Goal: Task Accomplishment & Management: Manage account settings

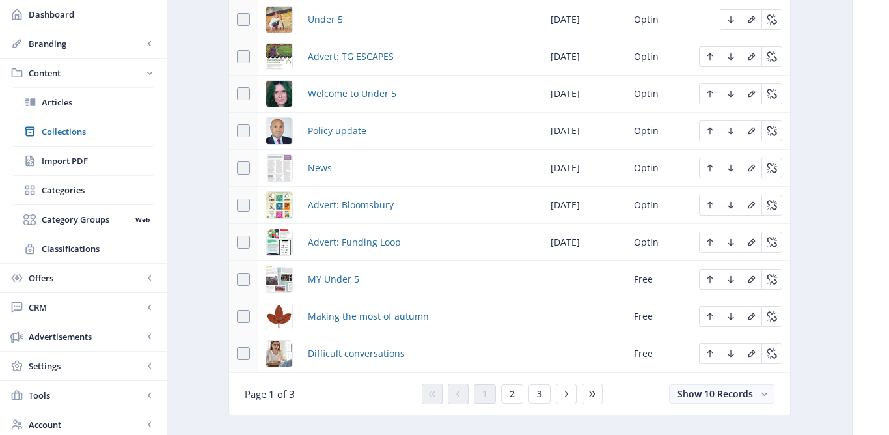
scroll to position [669, 0]
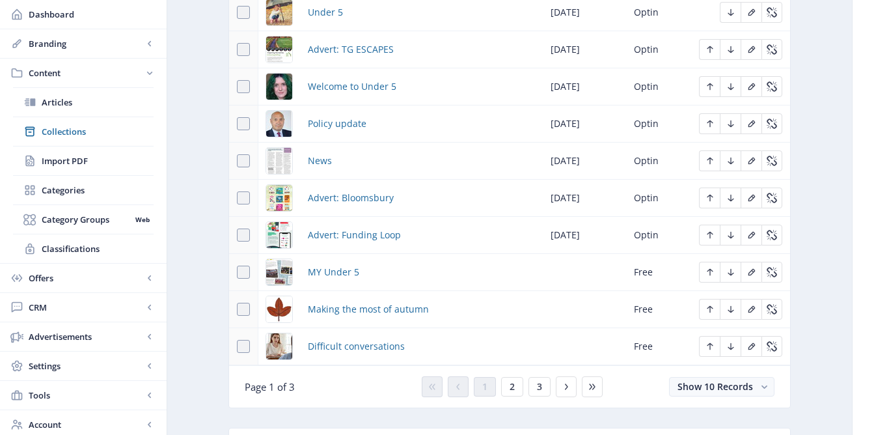
click at [515, 394] on div "You have unsaved changes Discard Changes Save Changes" at bounding box center [444, 414] width 759 height 42
click at [509, 388] on span "2" at bounding box center [511, 386] width 5 height 10
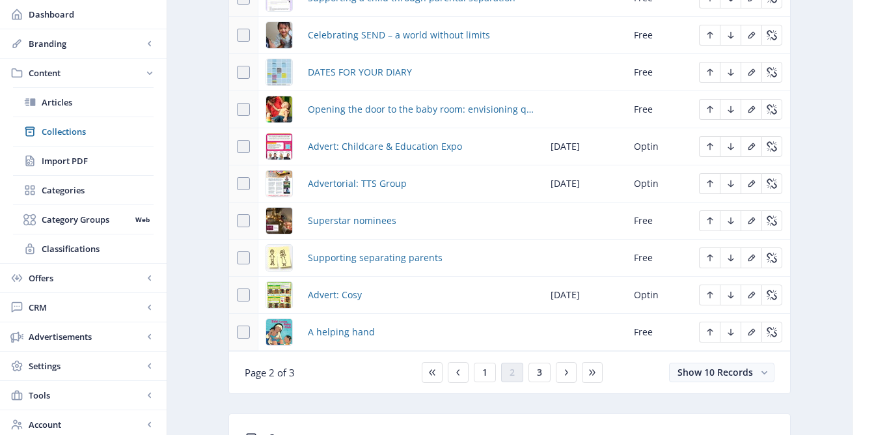
scroll to position [687, 0]
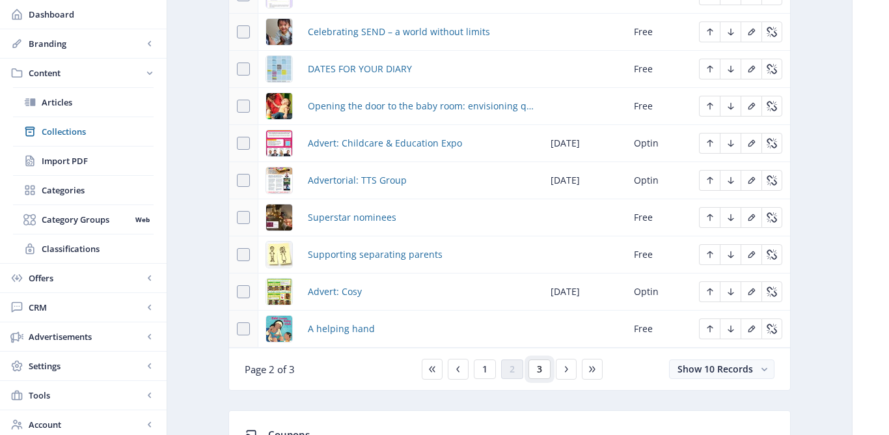
click at [541, 375] on button "3" at bounding box center [539, 369] width 22 height 20
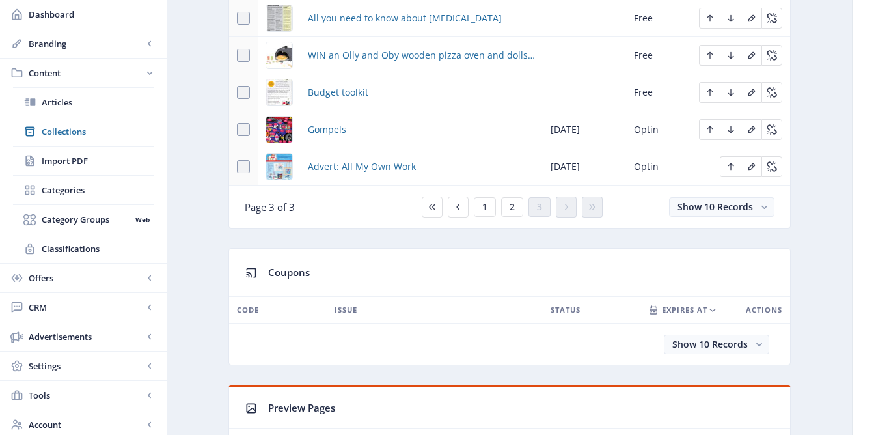
scroll to position [665, 0]
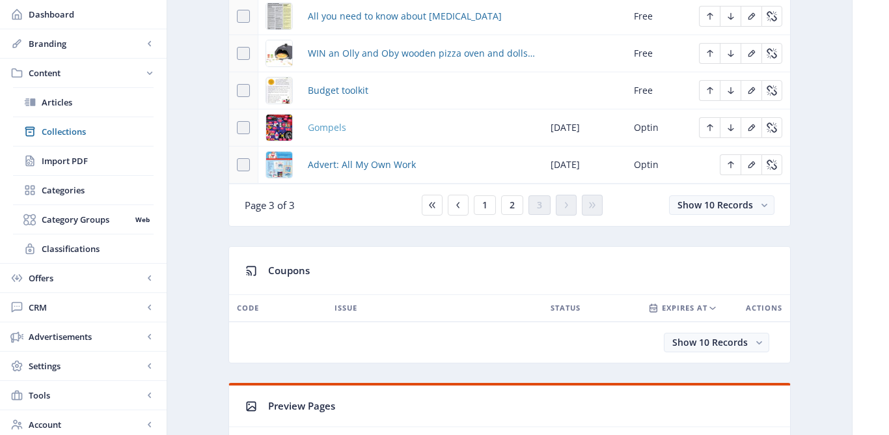
click at [333, 126] on span "Gompels" at bounding box center [327, 128] width 38 height 16
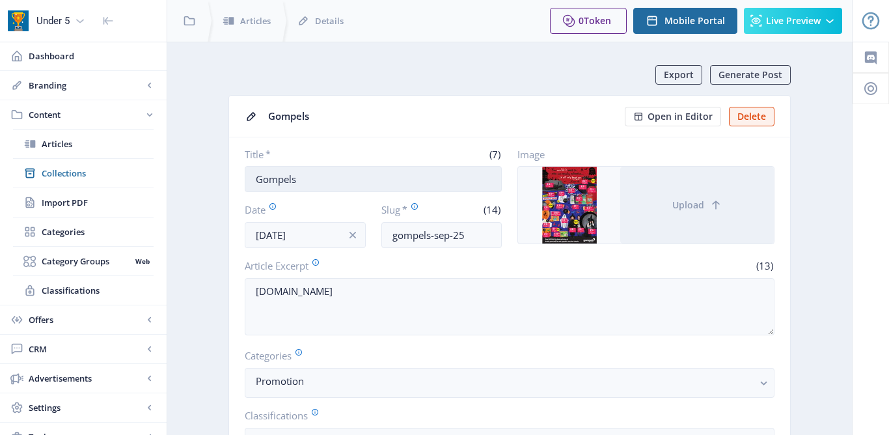
click at [258, 178] on input "Gompels" at bounding box center [373, 179] width 257 height 26
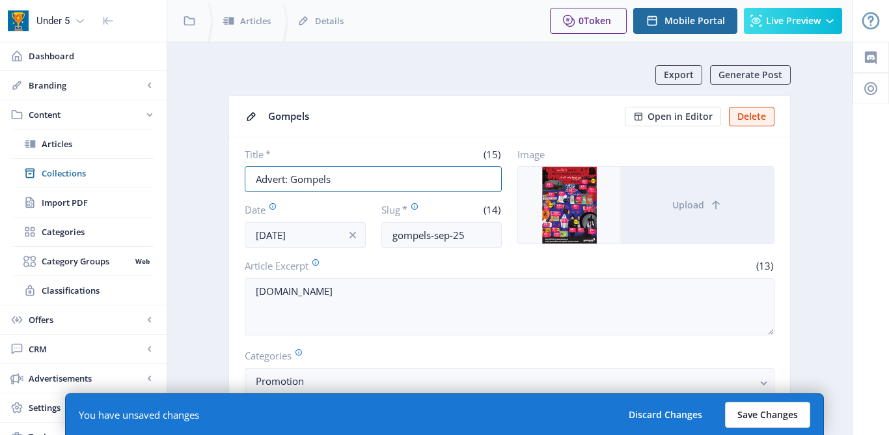
type input "Advert: Gompels"
click at [753, 418] on button "Save Changes" at bounding box center [767, 414] width 85 height 26
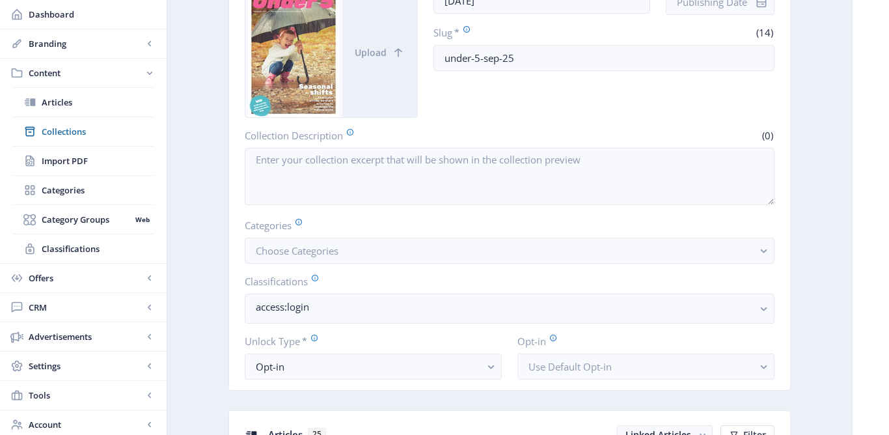
scroll to position [590, 0]
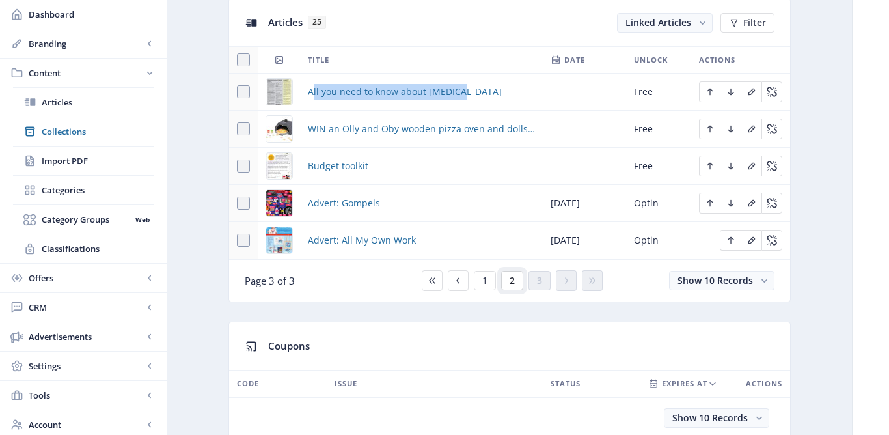
click at [513, 286] on span "2" at bounding box center [511, 280] width 5 height 10
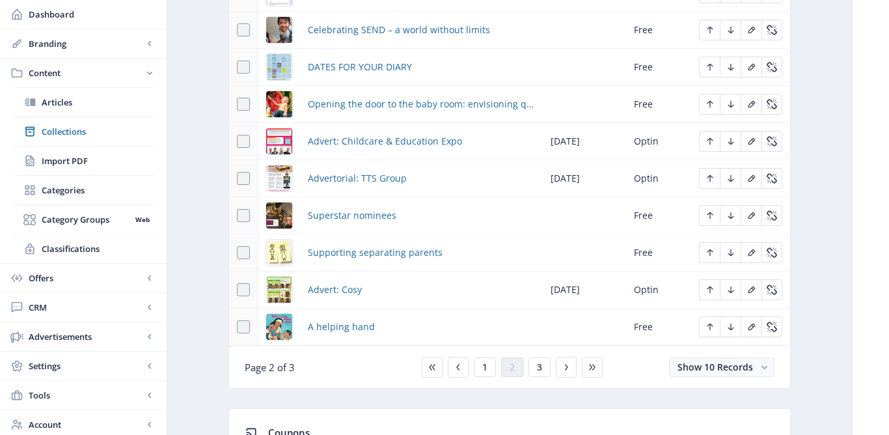
scroll to position [617, 0]
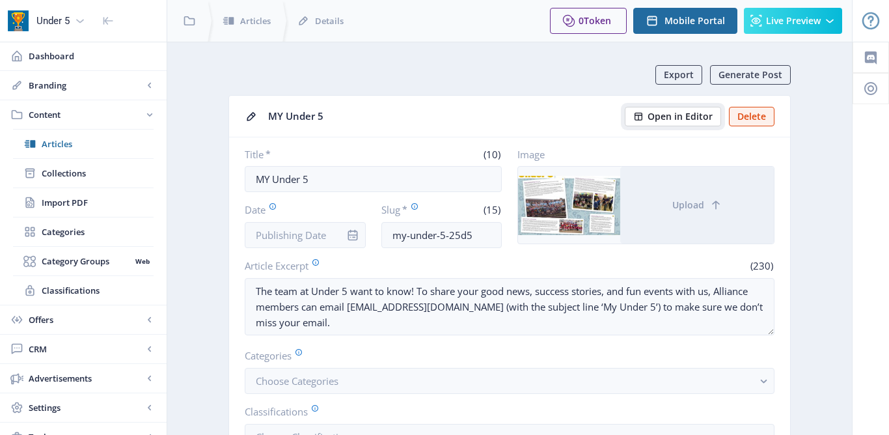
click at [689, 116] on span "Open in Editor" at bounding box center [679, 116] width 65 height 10
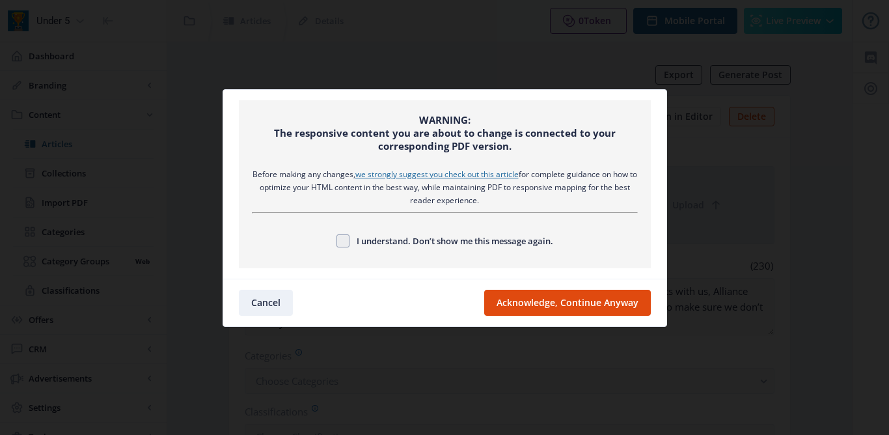
click at [591, 316] on nb-card-footer "Cancel Acknowledge, Continue Anyway" at bounding box center [444, 301] width 443 height 47
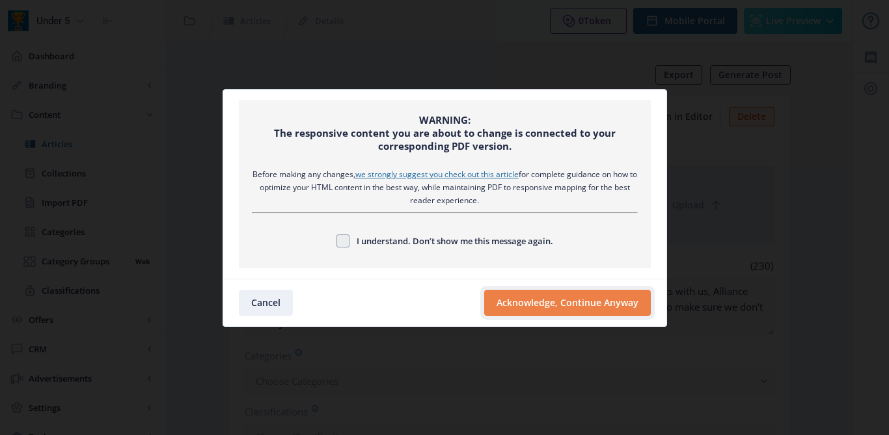
click at [584, 306] on button "Acknowledge, Continue Anyway" at bounding box center [567, 302] width 167 height 26
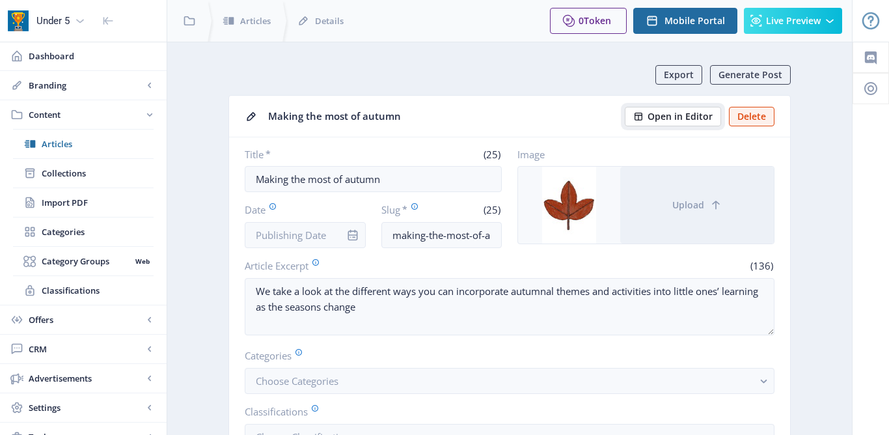
click at [664, 118] on span "Open in Editor" at bounding box center [679, 116] width 65 height 10
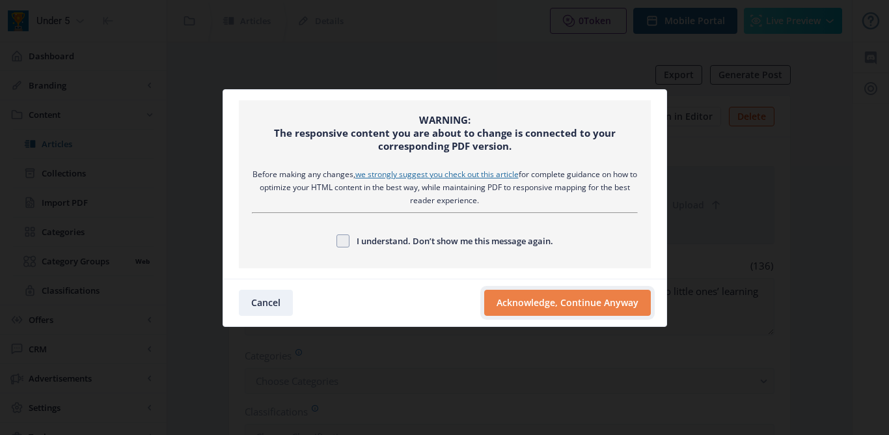
click at [548, 292] on button "Acknowledge, Continue Anyway" at bounding box center [567, 302] width 167 height 26
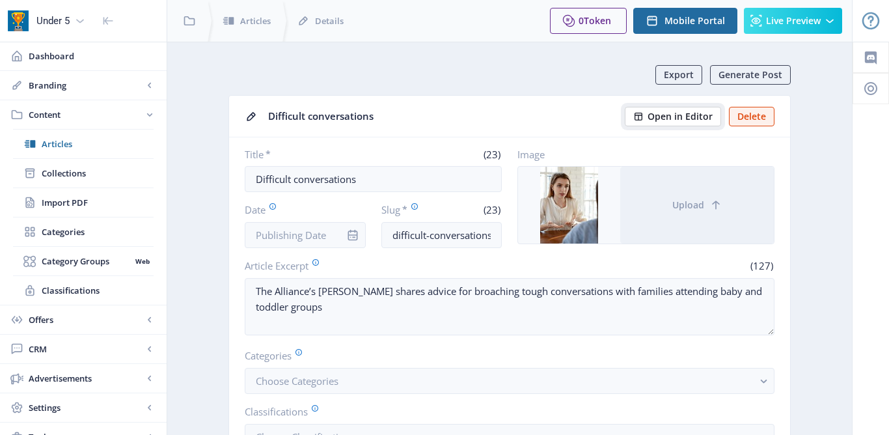
click at [677, 120] on span "Open in Editor" at bounding box center [679, 116] width 65 height 10
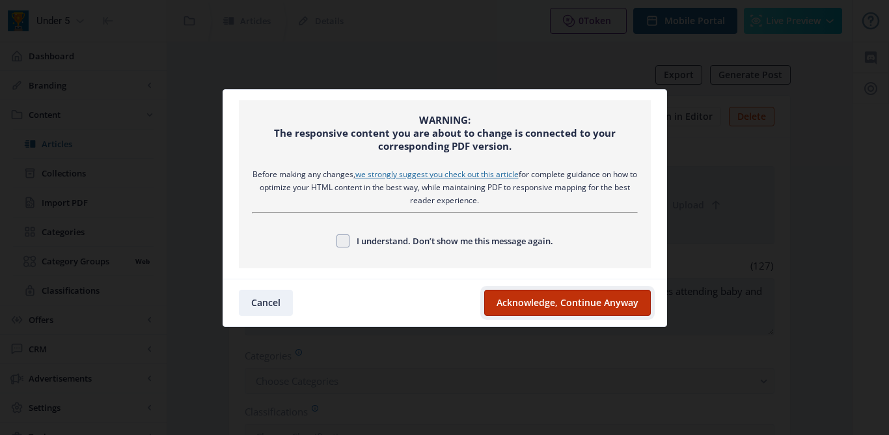
click at [595, 308] on button "Acknowledge, Continue Anyway" at bounding box center [567, 302] width 167 height 26
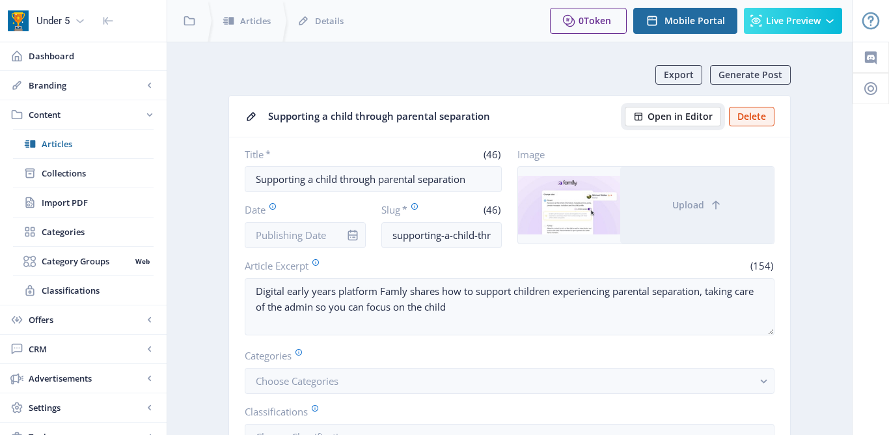
click at [673, 119] on span "Open in Editor" at bounding box center [679, 116] width 65 height 10
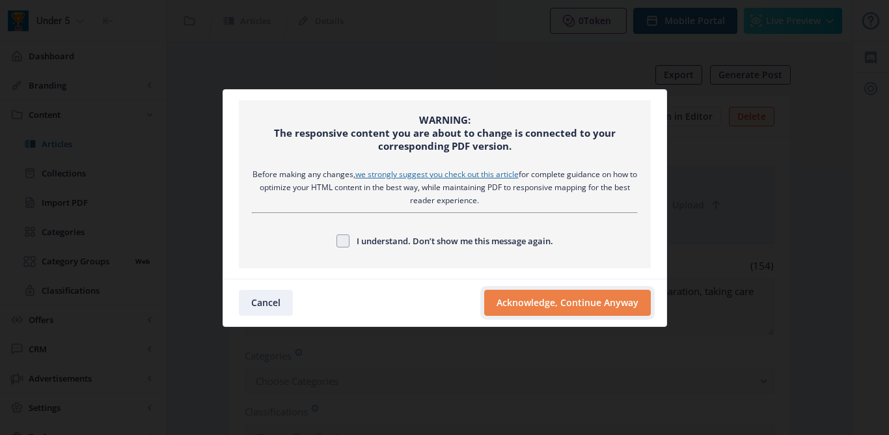
click at [589, 297] on button "Acknowledge, Continue Anyway" at bounding box center [567, 302] width 167 height 26
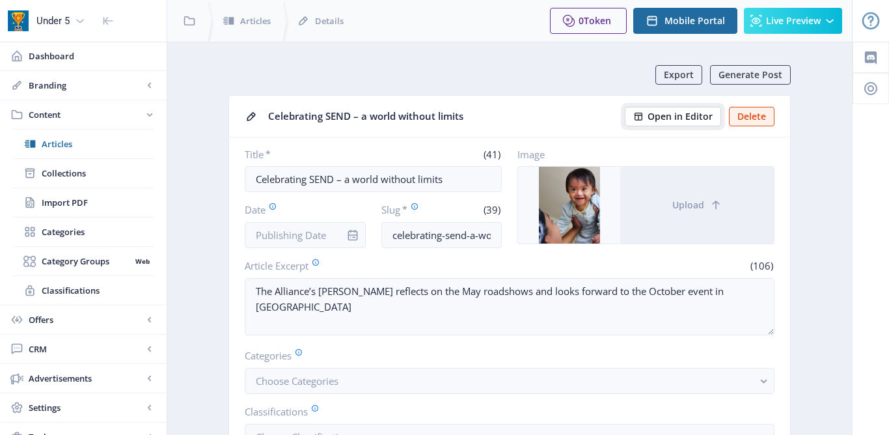
click at [671, 116] on span "Open in Editor" at bounding box center [679, 116] width 65 height 10
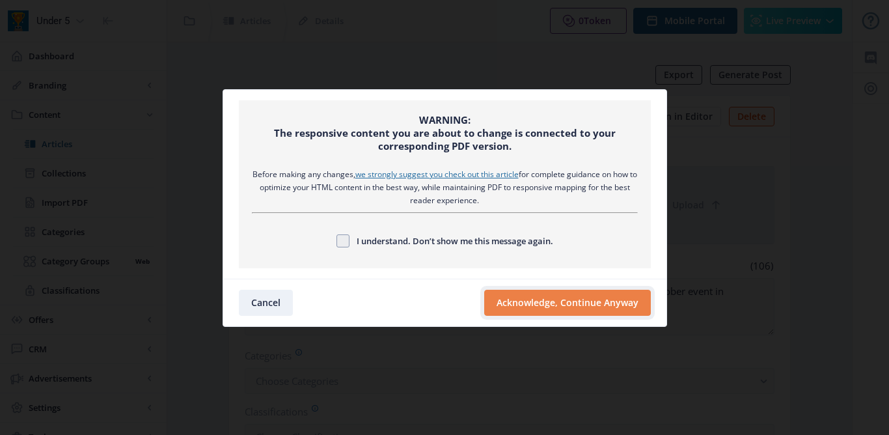
click at [608, 301] on button "Acknowledge, Continue Anyway" at bounding box center [567, 302] width 167 height 26
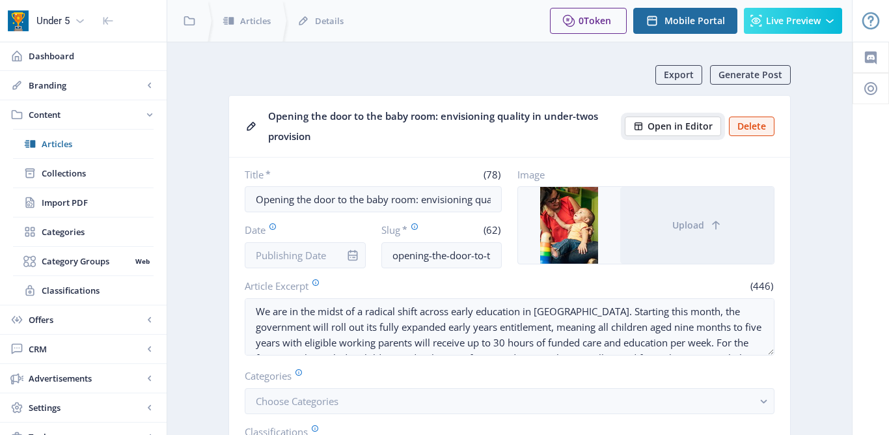
click at [669, 122] on span "Open in Editor" at bounding box center [679, 126] width 65 height 10
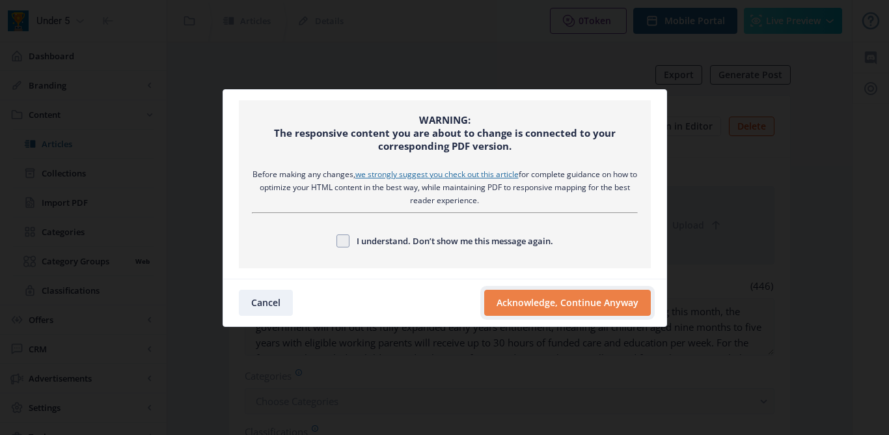
click at [582, 297] on button "Acknowledge, Continue Anyway" at bounding box center [567, 302] width 167 height 26
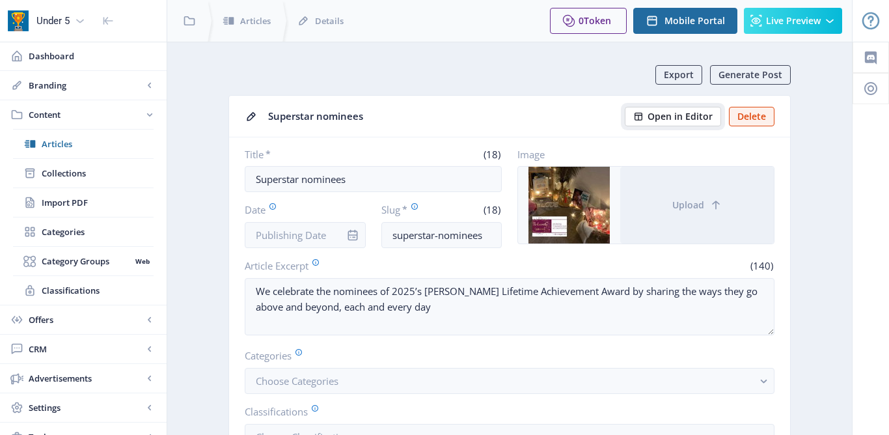
click at [665, 117] on span "Open in Editor" at bounding box center [679, 116] width 65 height 10
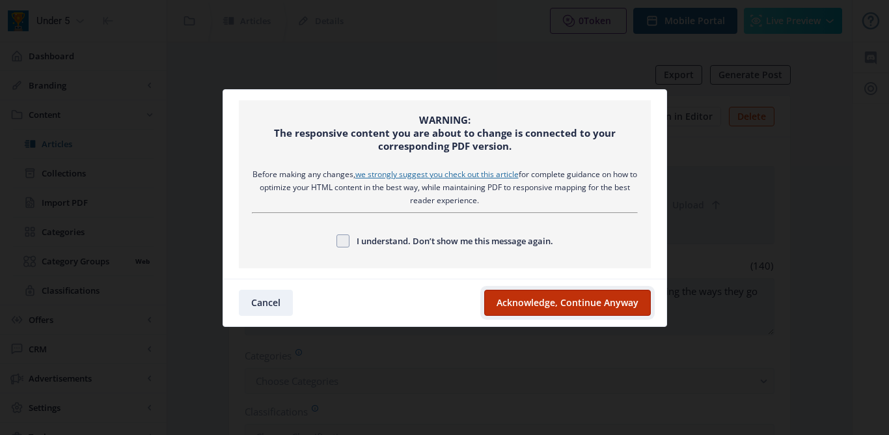
click at [584, 298] on button "Acknowledge, Continue Anyway" at bounding box center [567, 302] width 167 height 26
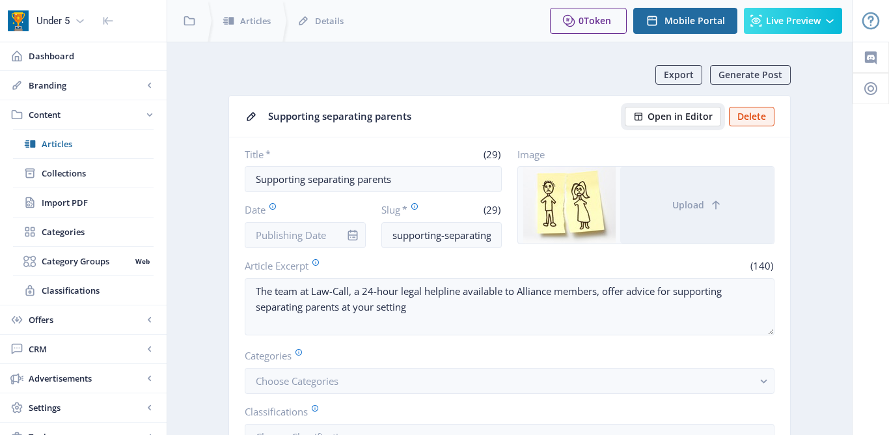
click at [671, 119] on span "Open in Editor" at bounding box center [679, 116] width 65 height 10
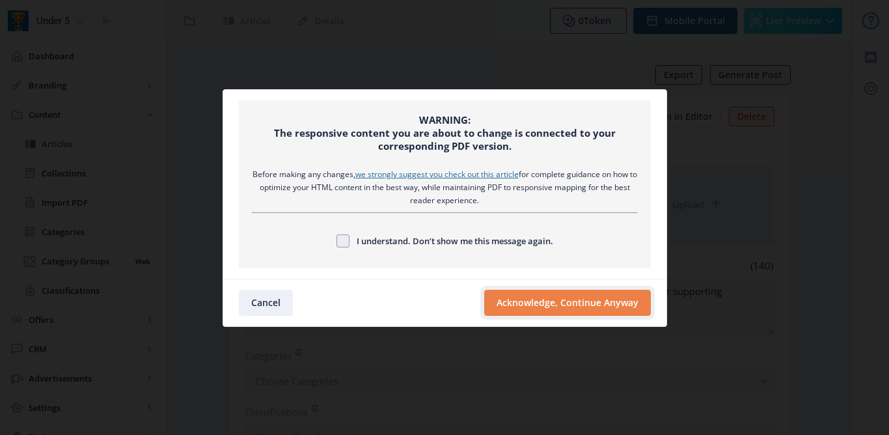
click at [571, 302] on button "Acknowledge, Continue Anyway" at bounding box center [567, 302] width 167 height 26
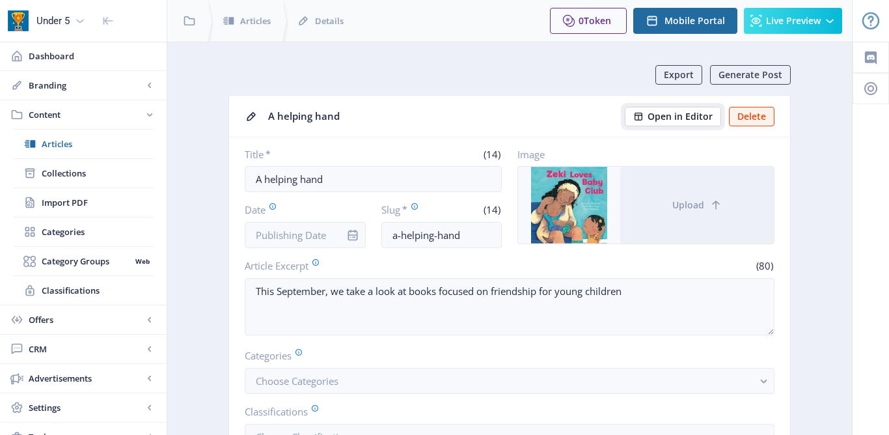
click at [671, 111] on span "Open in Editor" at bounding box center [679, 116] width 65 height 10
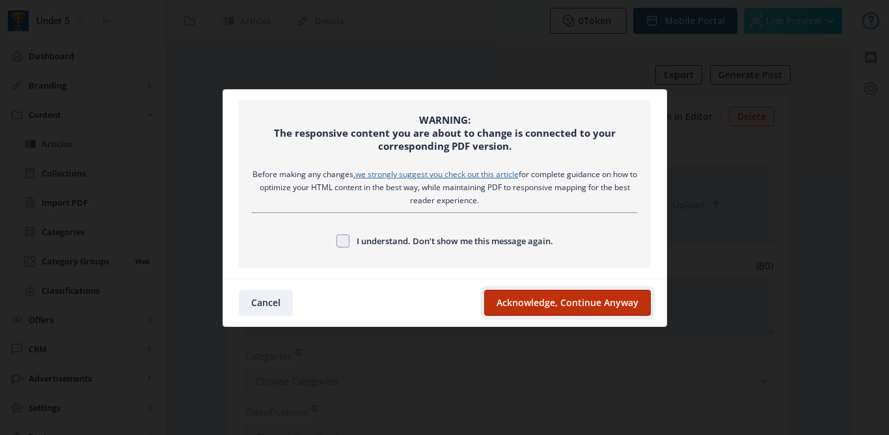
click at [573, 304] on button "Acknowledge, Continue Anyway" at bounding box center [567, 302] width 167 height 26
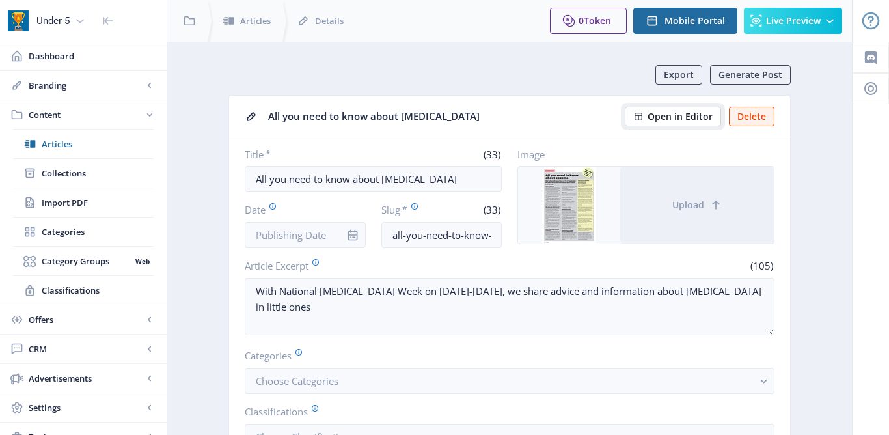
click at [658, 122] on span "Open in Editor" at bounding box center [679, 116] width 65 height 10
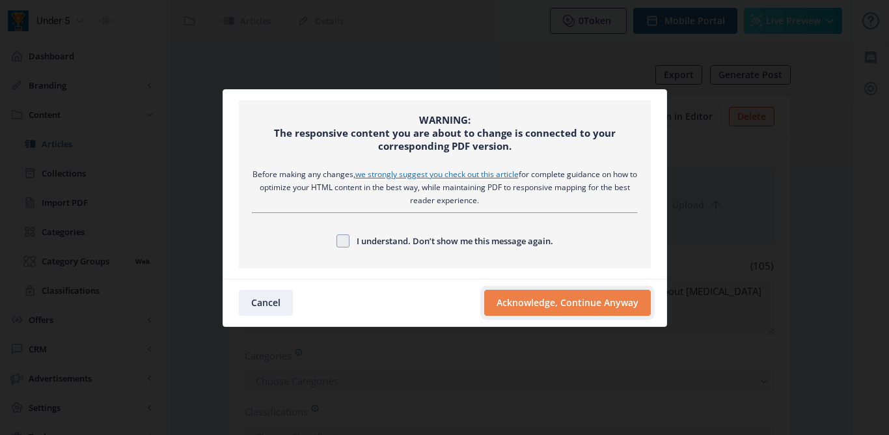
click at [579, 299] on button "Acknowledge, Continue Anyway" at bounding box center [567, 302] width 167 height 26
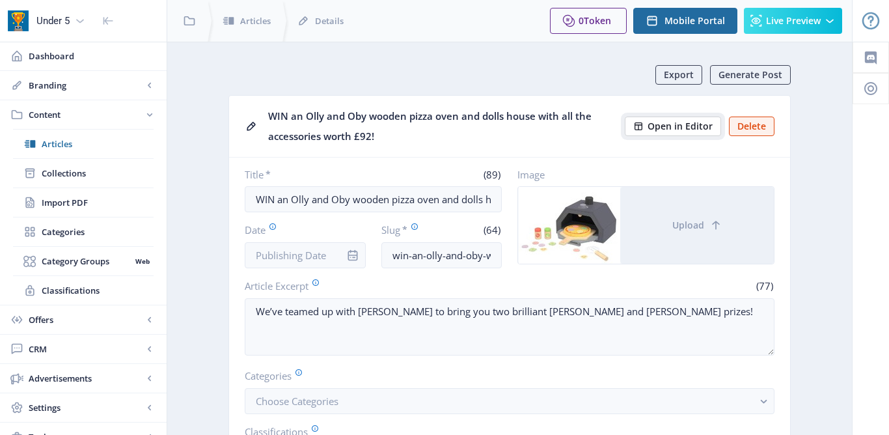
click at [681, 127] on span "Open in Editor" at bounding box center [679, 126] width 65 height 10
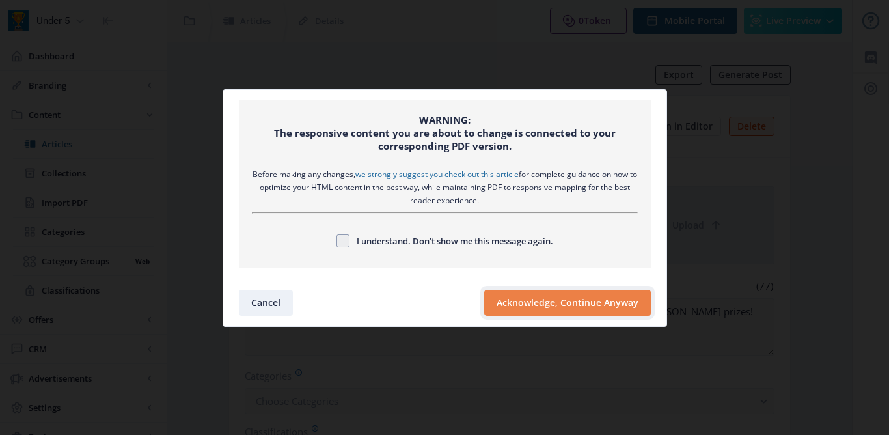
click at [563, 307] on button "Acknowledge, Continue Anyway" at bounding box center [567, 302] width 167 height 26
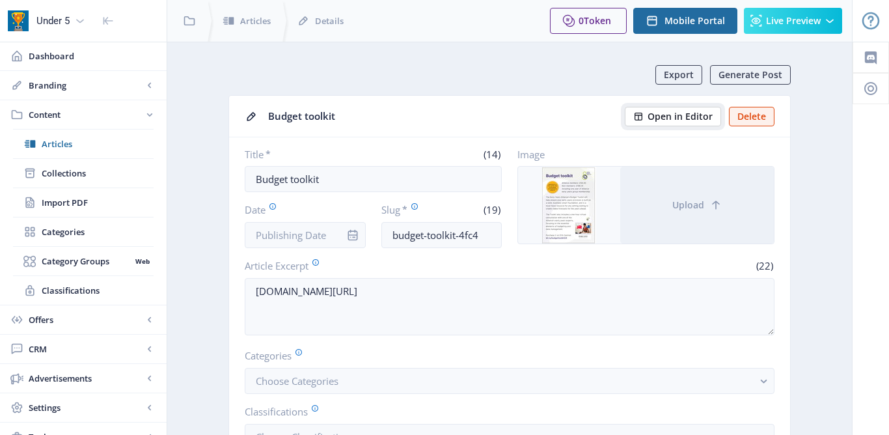
click at [664, 122] on span "Open in Editor" at bounding box center [679, 116] width 65 height 10
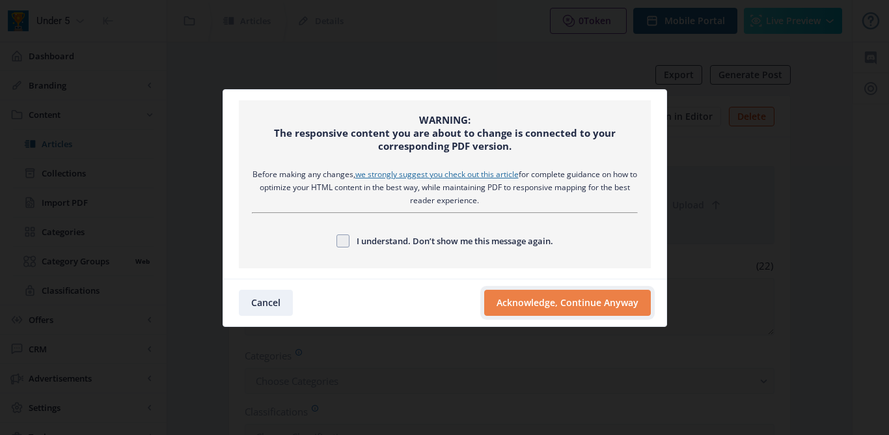
click at [557, 311] on button "Acknowledge, Continue Anyway" at bounding box center [567, 302] width 167 height 26
